Goal: Task Accomplishment & Management: Manage account settings

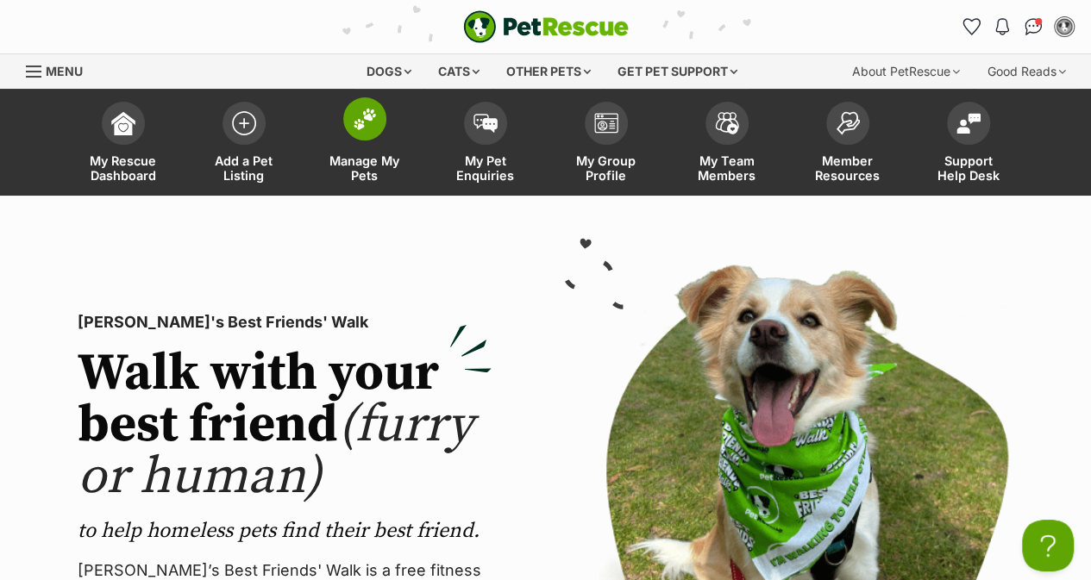
click at [369, 154] on span "Manage My Pets" at bounding box center [365, 168] width 78 height 29
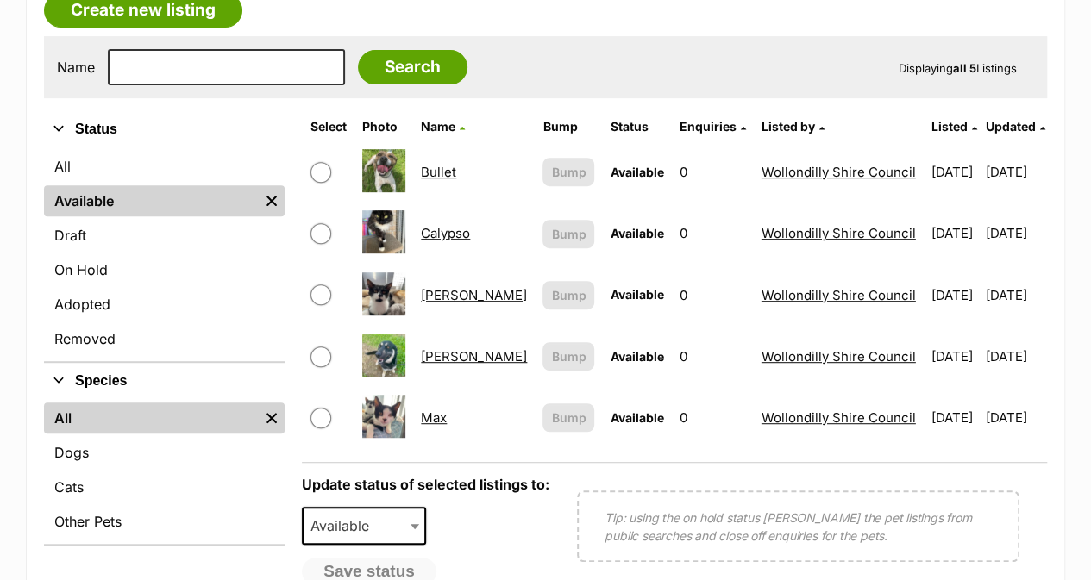
scroll to position [345, 0]
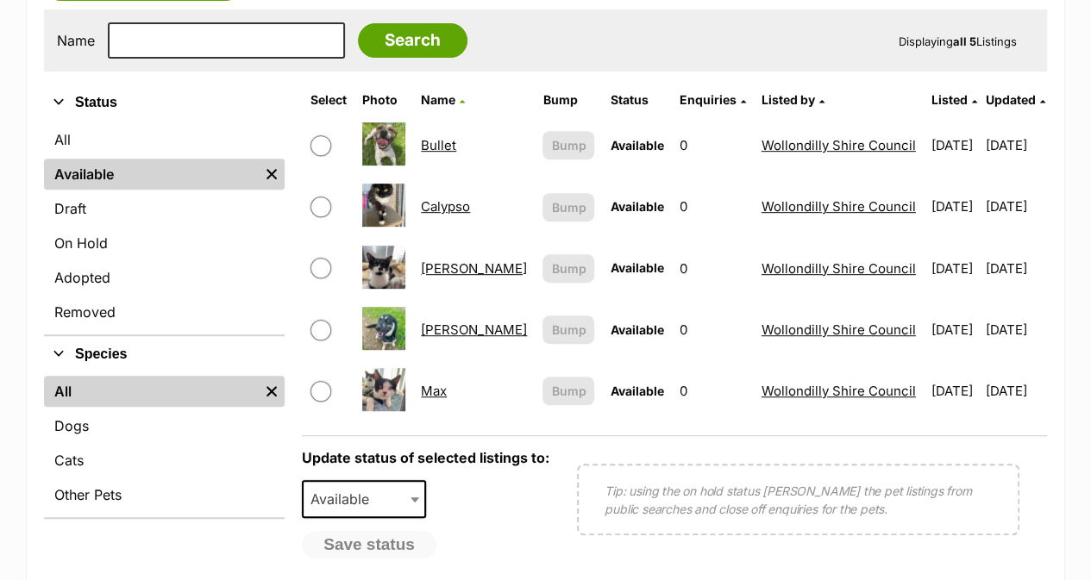
click at [443, 273] on link "Charlie" at bounding box center [474, 268] width 106 height 16
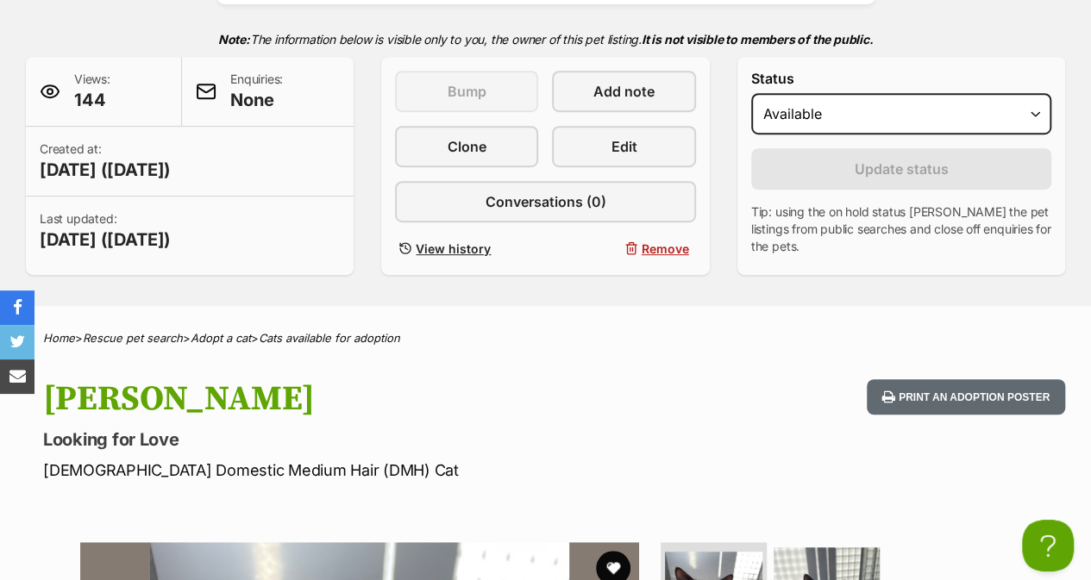
scroll to position [366, 0]
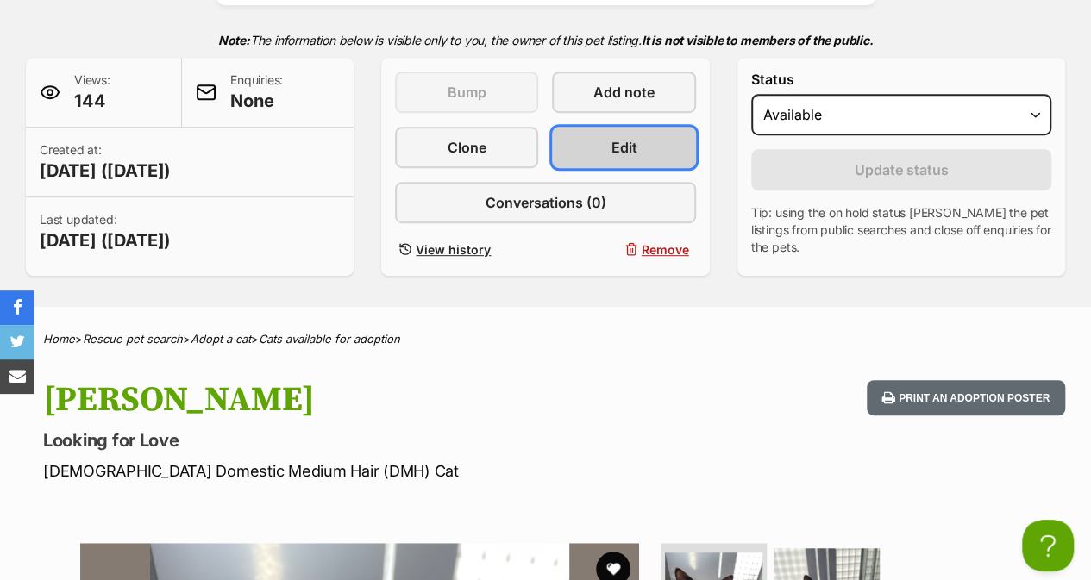
click at [657, 147] on link "Edit" at bounding box center [623, 147] width 143 height 41
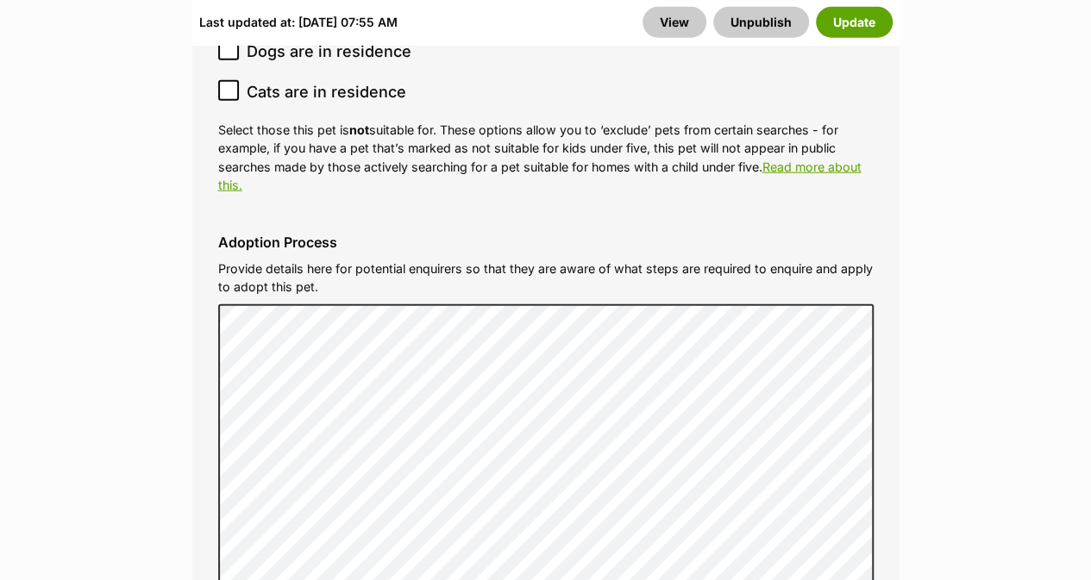
scroll to position [5516, 0]
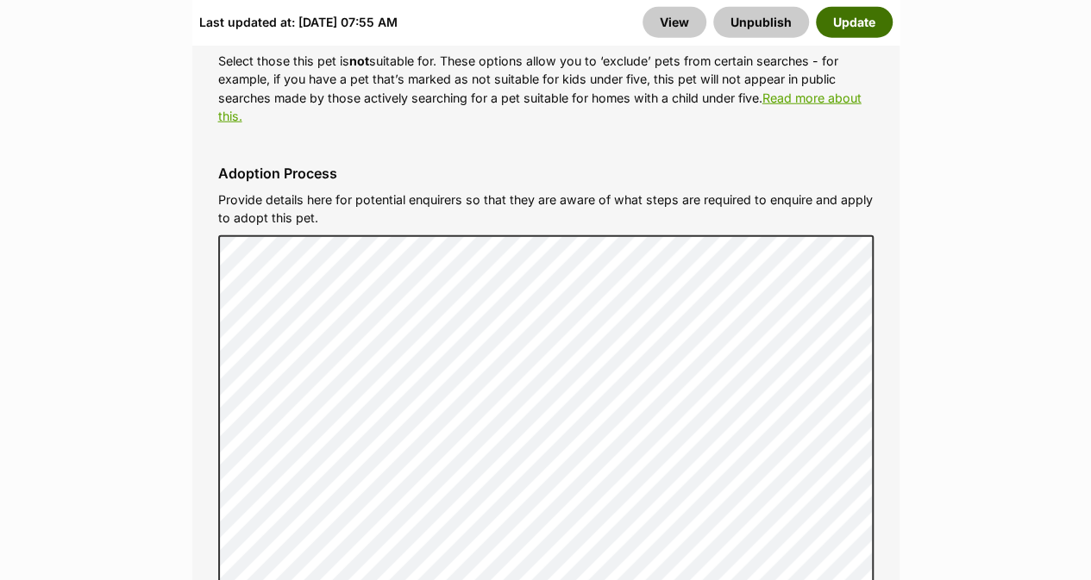
click at [851, 25] on button "Update" at bounding box center [854, 21] width 77 height 31
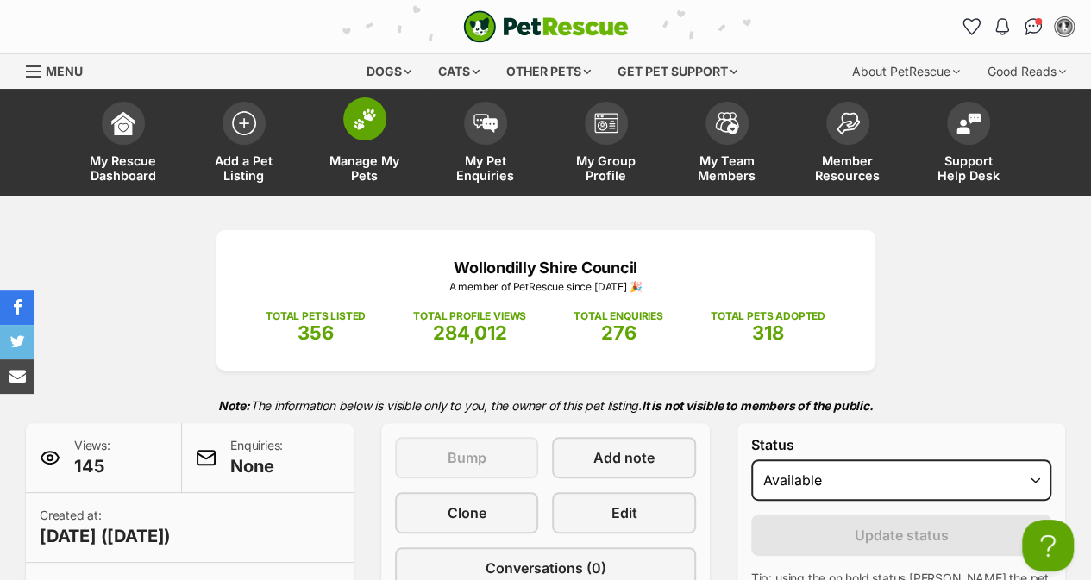
click at [368, 161] on span "Manage My Pets" at bounding box center [365, 168] width 78 height 29
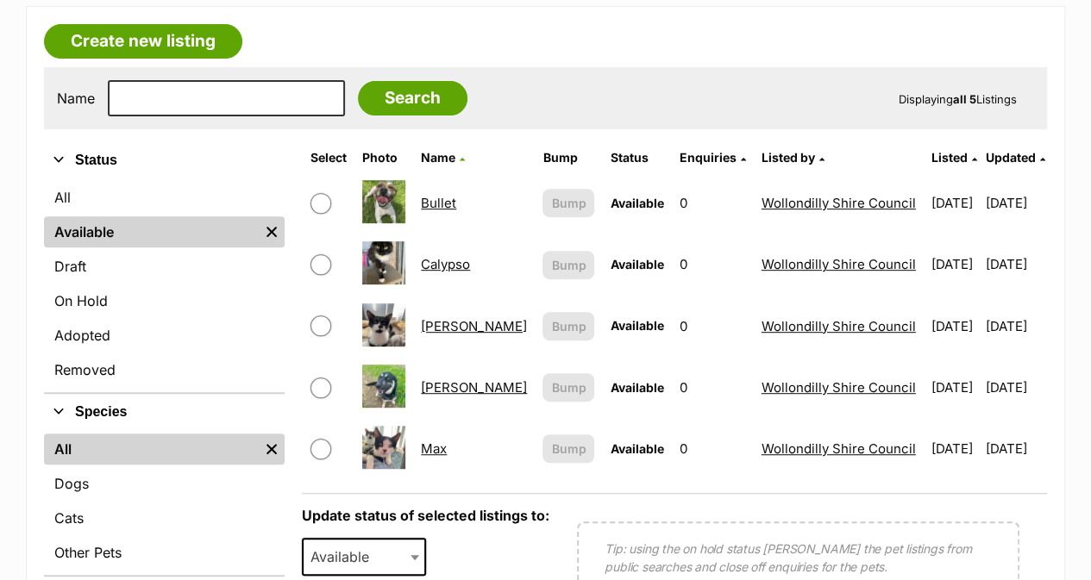
scroll to position [298, 0]
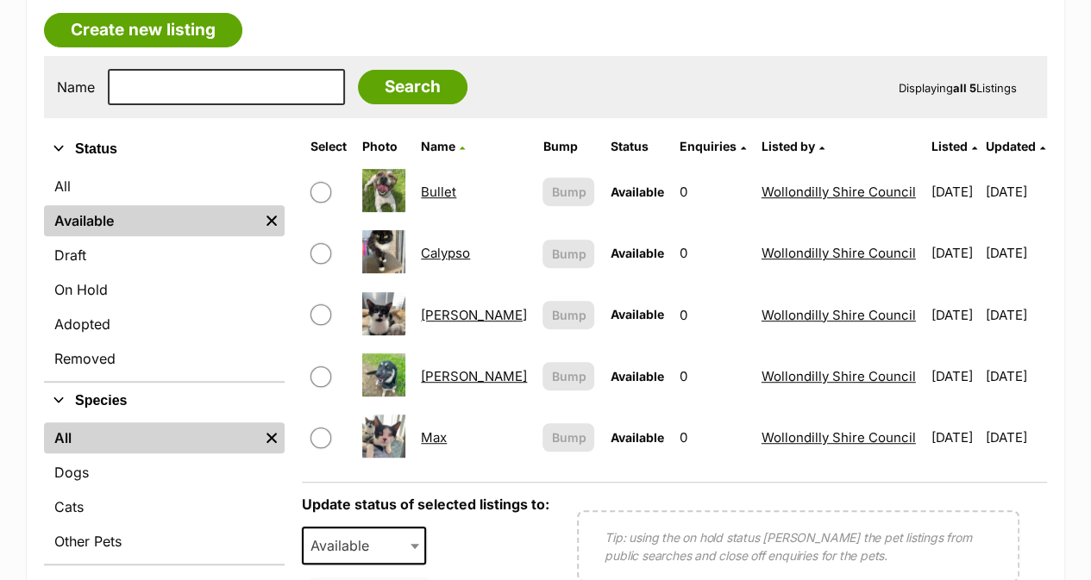
click at [435, 436] on link "Max" at bounding box center [434, 438] width 26 height 16
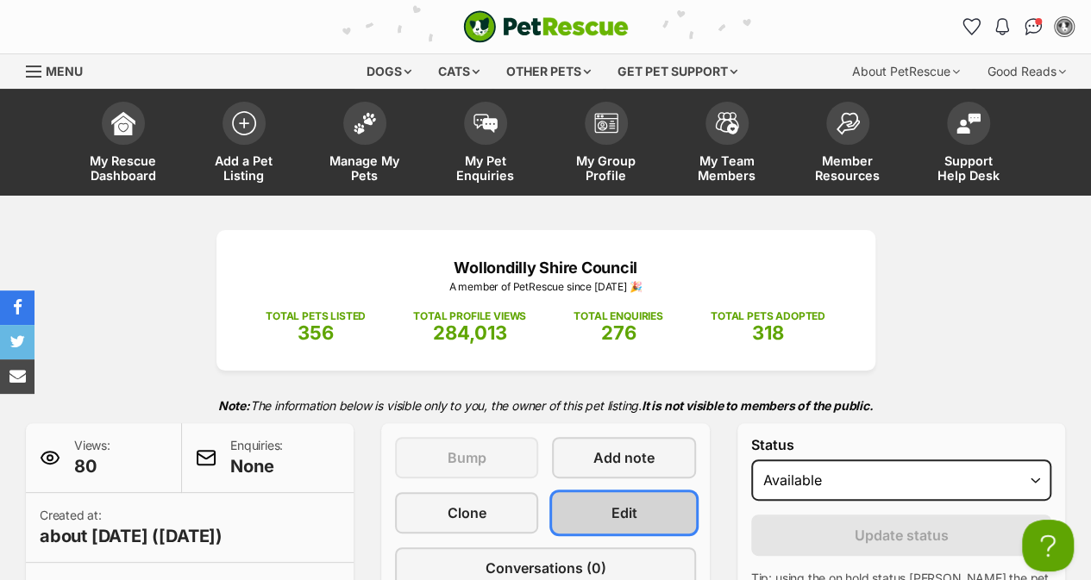
click at [669, 506] on link "Edit" at bounding box center [623, 512] width 143 height 41
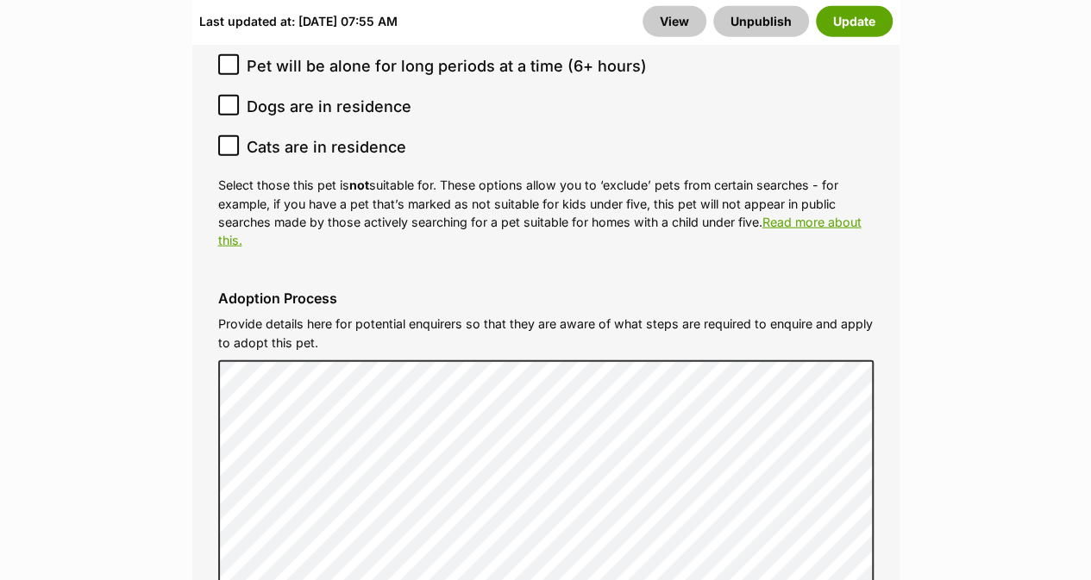
scroll to position [5425, 0]
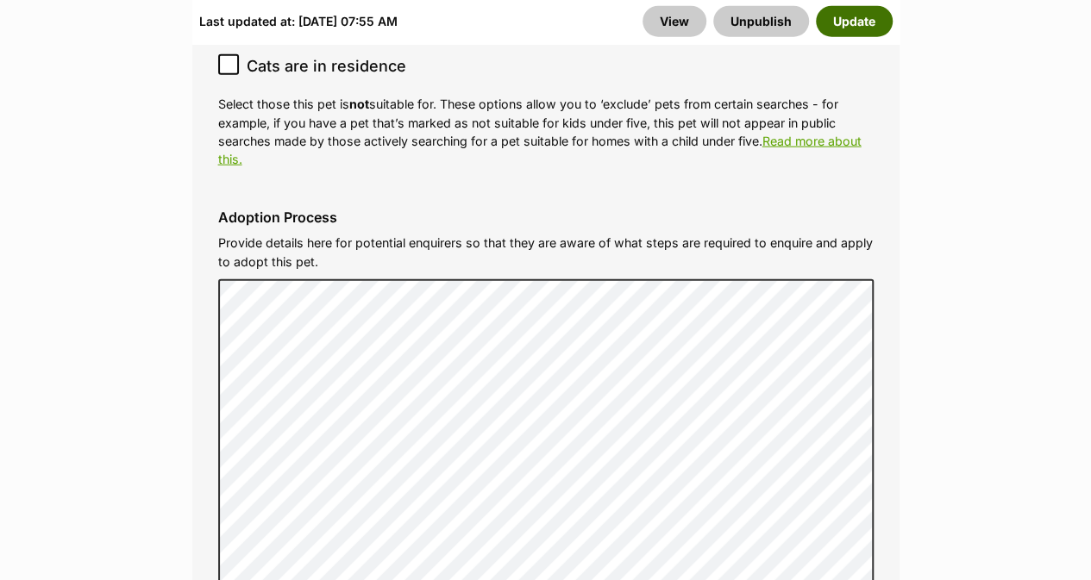
click at [847, 14] on button "Update" at bounding box center [854, 21] width 77 height 31
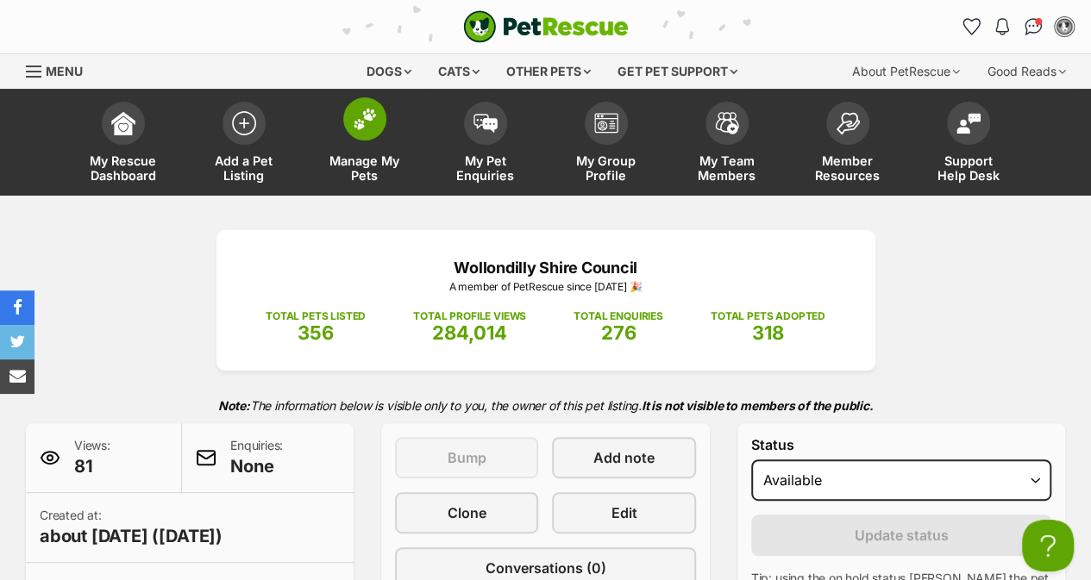
click at [361, 160] on span "Manage My Pets" at bounding box center [365, 168] width 78 height 29
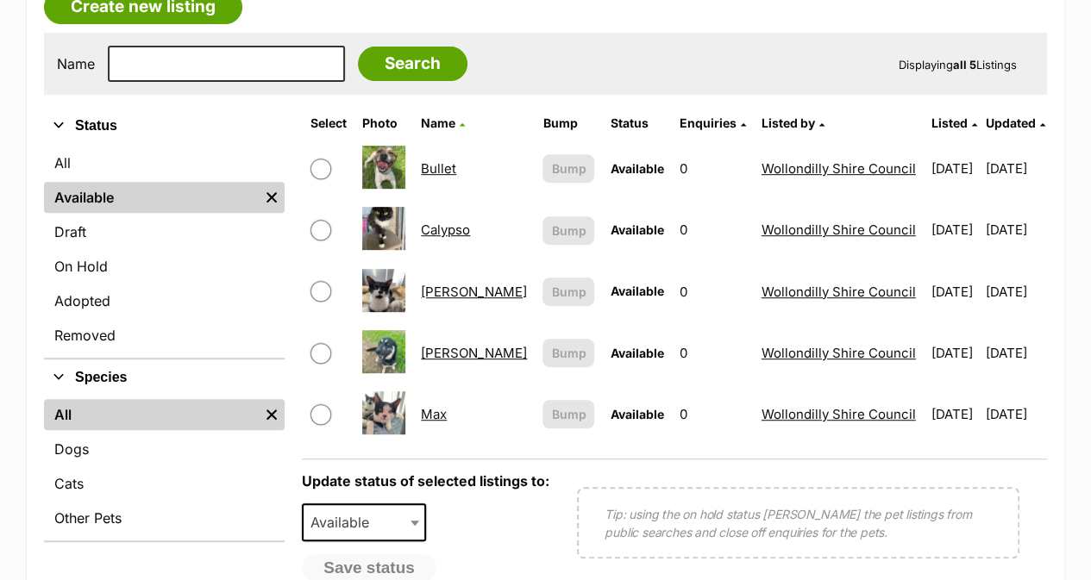
scroll to position [333, 0]
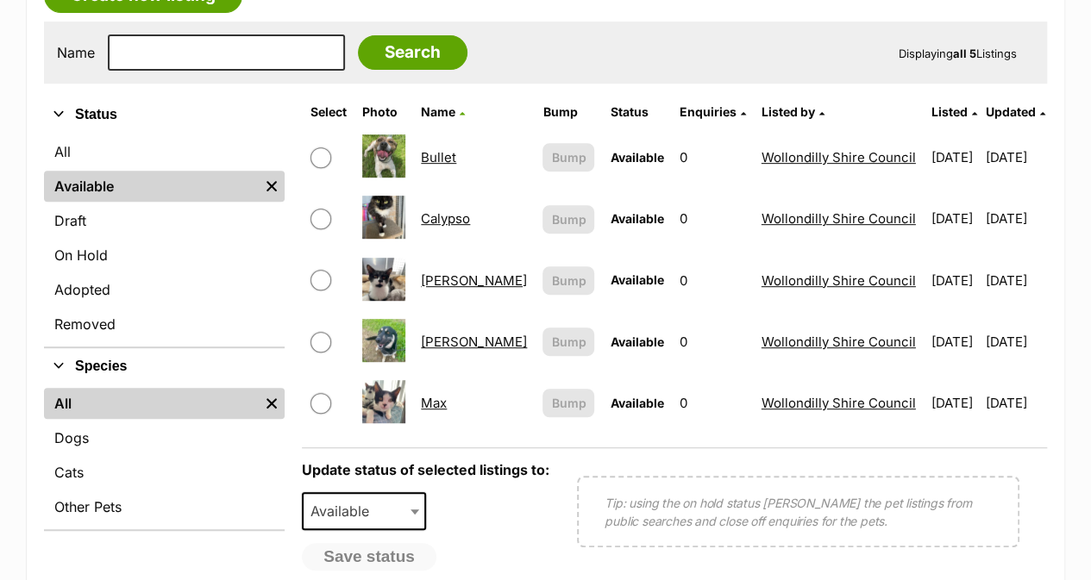
click at [449, 340] on link "[PERSON_NAME]" at bounding box center [474, 342] width 106 height 16
